Goal: Book appointment/travel/reservation

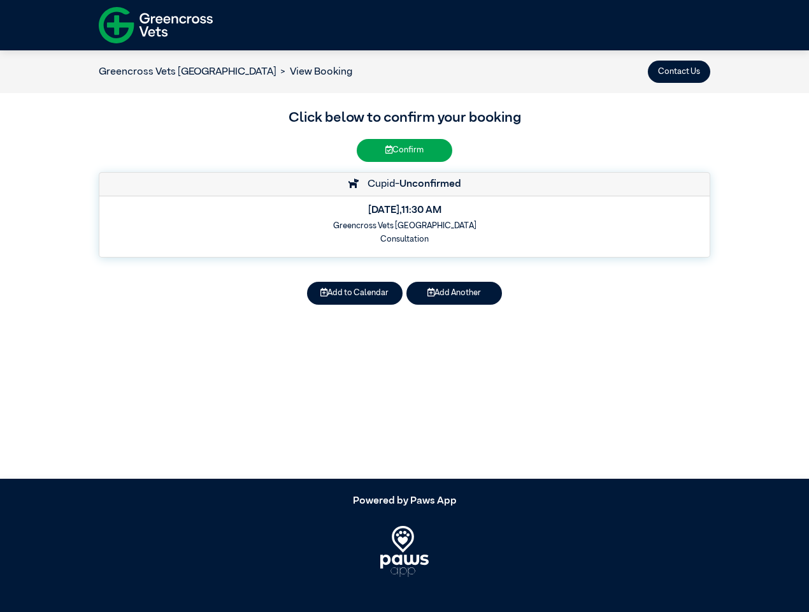
click at [679, 71] on button "Contact Us" at bounding box center [679, 72] width 62 height 22
click at [355, 293] on button "Add to Calendar" at bounding box center [355, 293] width 96 height 22
click at [454, 293] on button "Add Another" at bounding box center [455, 293] width 96 height 22
